Goal: Transaction & Acquisition: Register for event/course

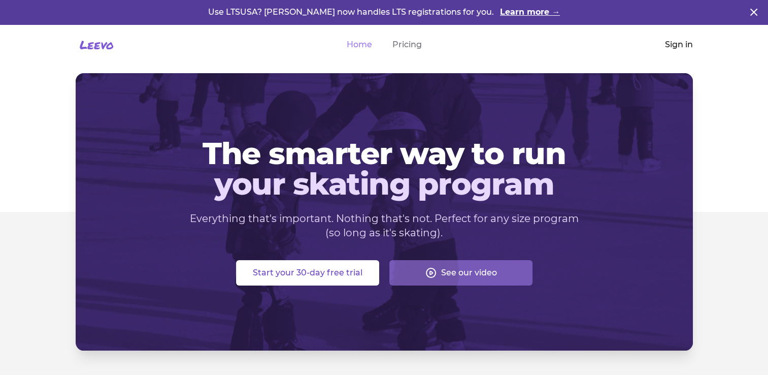
click at [684, 43] on link "Sign in" at bounding box center [679, 45] width 28 height 12
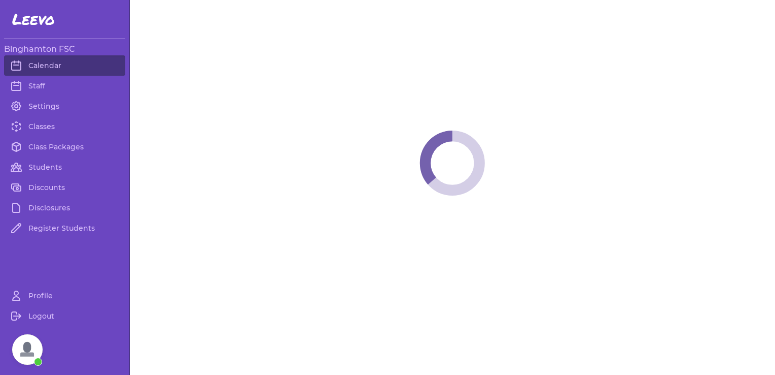
scroll to position [132, 0]
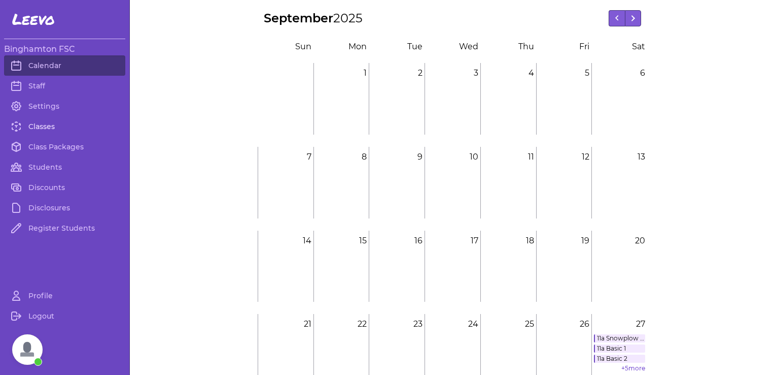
click at [58, 122] on link "Classes" at bounding box center [64, 126] width 121 height 20
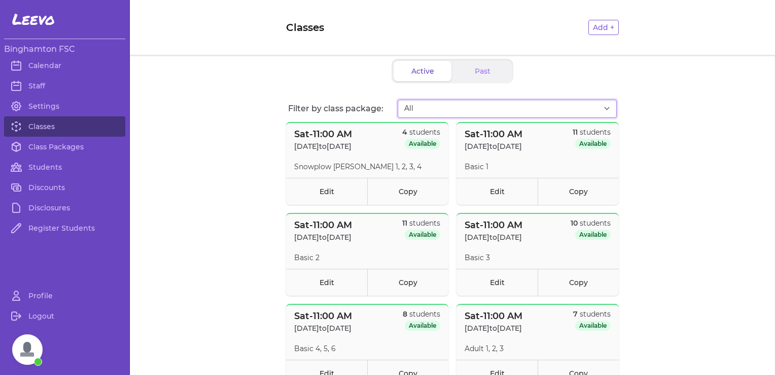
click at [605, 105] on select "All Session 1 SATURDAYS [DATE]-[DATE] Session 2 SATURDAYS [DATE]-[DATE] Session…" at bounding box center [507, 108] width 219 height 18
select select "2774"
click at [398, 99] on select "All Session 1 SATURDAYS [DATE]-[DATE] Session 2 SATURDAYS [DATE]-[DATE] Session…" at bounding box center [507, 108] width 219 height 18
